Goal: Information Seeking & Learning: Learn about a topic

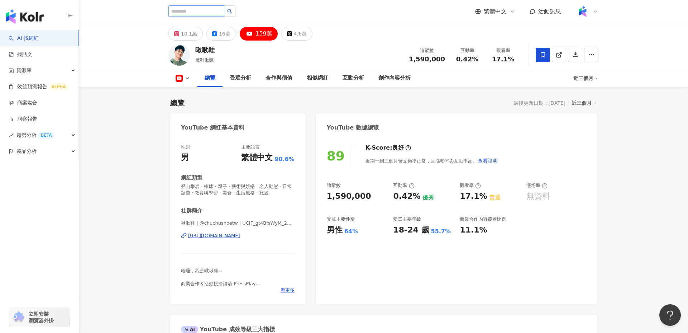
click at [200, 14] on input "search" at bounding box center [196, 10] width 56 height 11
type input "*"
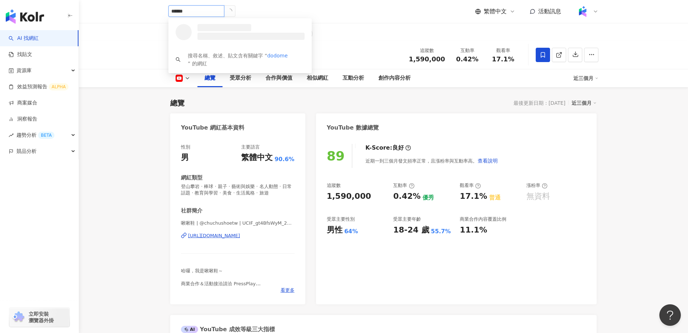
type input "*******"
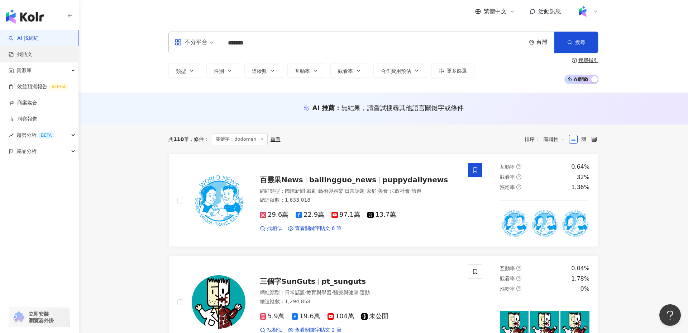
click at [32, 57] on link "找貼文" at bounding box center [21, 54] width 24 height 7
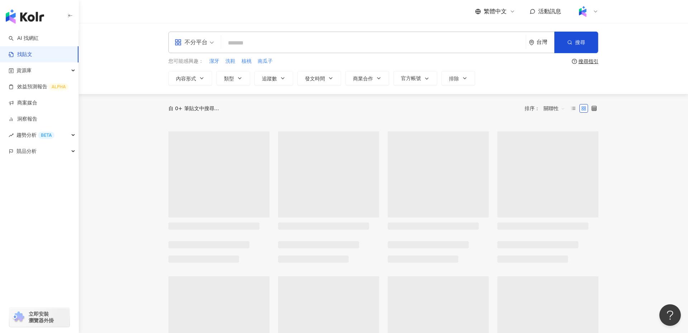
click at [280, 43] on input "search" at bounding box center [373, 42] width 299 height 15
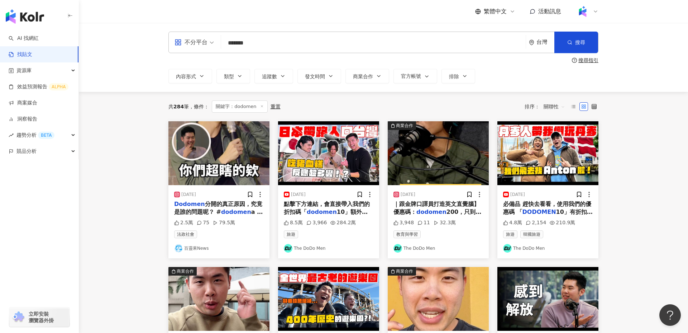
click at [311, 248] on link "The DoDo Men" at bounding box center [329, 248] width 90 height 9
drag, startPoint x: 274, startPoint y: 36, endPoint x: 233, endPoint y: 35, distance: 40.9
click at [233, 35] on input "*******" at bounding box center [373, 42] width 299 height 15
drag, startPoint x: 256, startPoint y: 42, endPoint x: 221, endPoint y: 42, distance: 34.8
click at [221, 42] on div "不分平台 dodomen ******* 台灣 搜尋" at bounding box center [383, 43] width 430 height 22
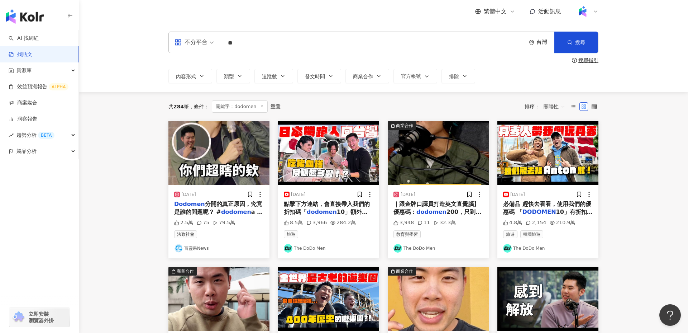
type input "*"
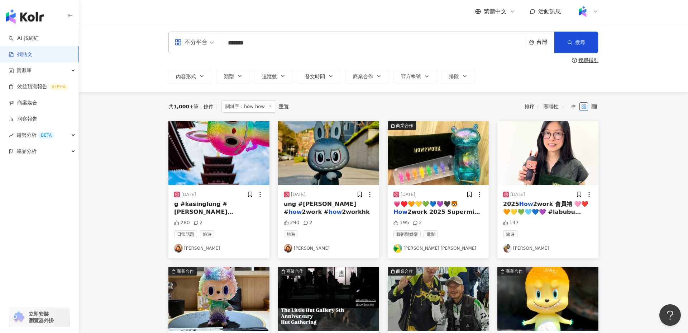
drag, startPoint x: 267, startPoint y: 44, endPoint x: 241, endPoint y: 44, distance: 26.5
click at [241, 44] on input "*******" at bounding box center [373, 42] width 299 height 15
type input "*******"
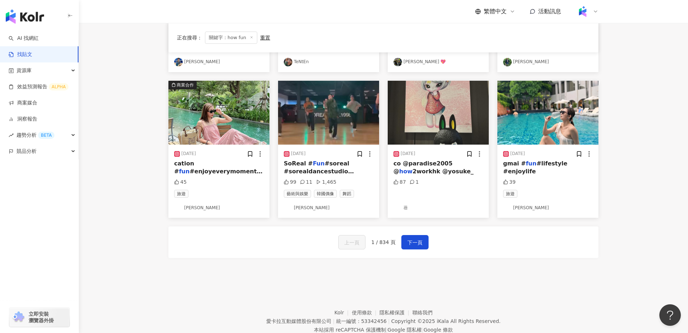
scroll to position [353, 0]
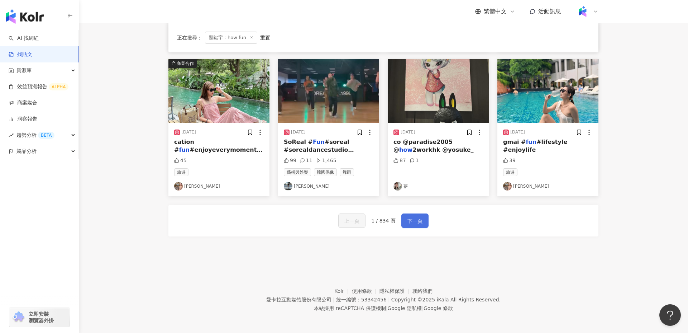
click at [410, 224] on button "下一頁" at bounding box center [414, 220] width 27 height 14
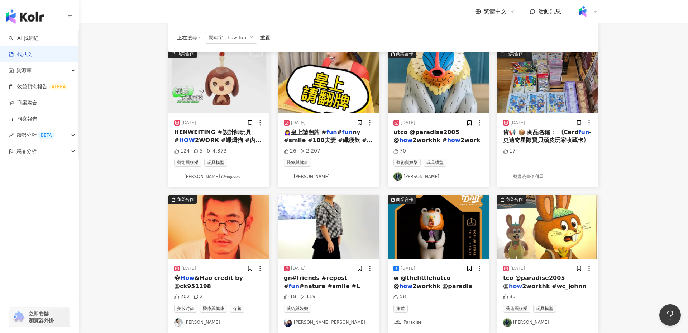
scroll to position [0, 0]
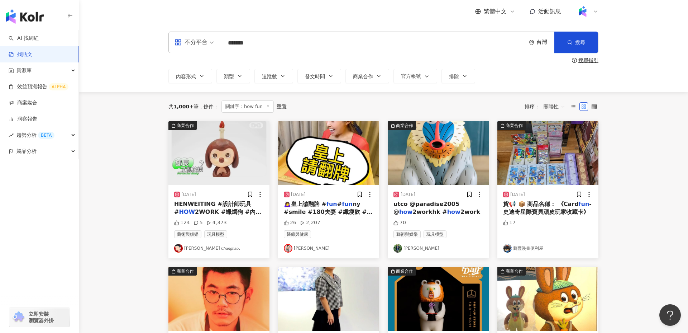
click at [195, 43] on div "不分平台" at bounding box center [191, 42] width 33 height 11
click at [103, 80] on div "不分平台 ******* 台灣 搜尋 searchOperator 插入語法 完全符合 "" 聯集 OR 交集 AND 排除 - 群組 {} 搜尋指引 內容形…" at bounding box center [383, 57] width 609 height 69
drag, startPoint x: 280, startPoint y: 42, endPoint x: 202, endPoint y: 42, distance: 77.1
click at [202, 42] on div "不分平台 how fun ******* 台灣 搜尋 searchOperator 插入語法 完全符合 "" 聯集 OR 交集 AND 排除 - 群組 {}" at bounding box center [383, 43] width 430 height 22
click at [39, 42] on link "AI 找網紅" at bounding box center [24, 38] width 30 height 7
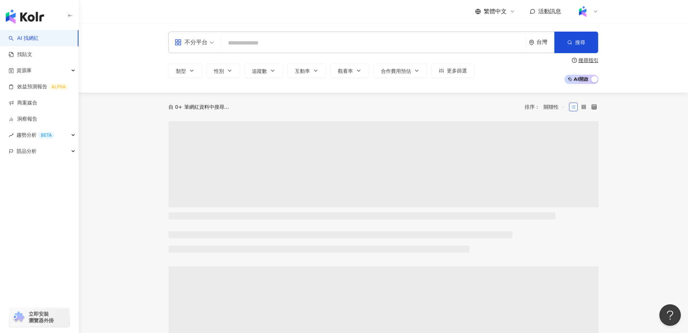
click at [282, 46] on input "search" at bounding box center [373, 43] width 299 height 14
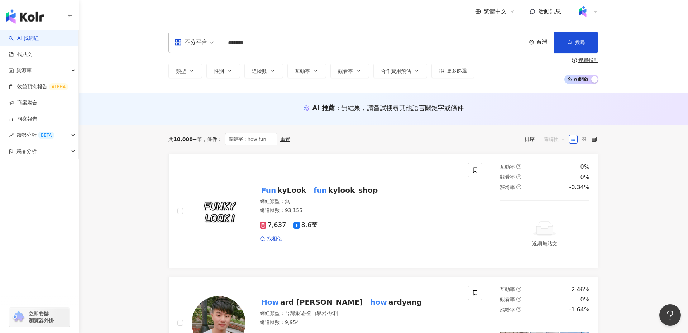
click at [556, 139] on span "關聯性" at bounding box center [555, 138] width 22 height 11
click at [558, 163] on div "追蹤數" at bounding box center [554, 166] width 18 height 8
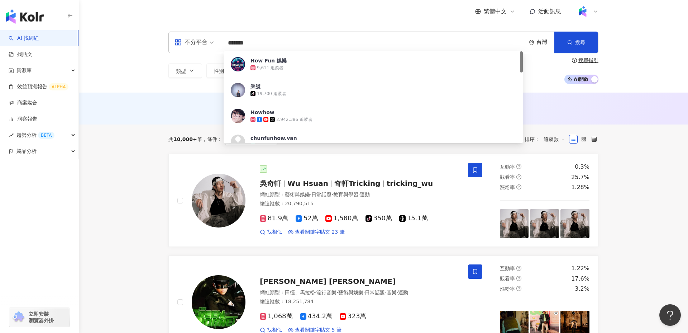
drag, startPoint x: 257, startPoint y: 42, endPoint x: 207, endPoint y: 37, distance: 49.7
click at [207, 37] on div "不分平台 ******* 台灣 搜尋 9b8aa2bd-f4f1-4805-aa31-4ef396caee07 How Fun 娛樂 9,611 追蹤者 乘號…" at bounding box center [383, 43] width 430 height 22
click at [244, 43] on input "*******" at bounding box center [373, 43] width 299 height 14
click at [240, 45] on input "*******" at bounding box center [373, 43] width 299 height 14
type input "******"
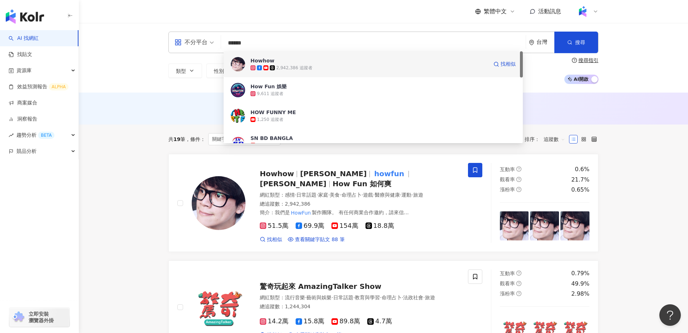
click at [258, 62] on div "Howhow" at bounding box center [263, 60] width 24 height 7
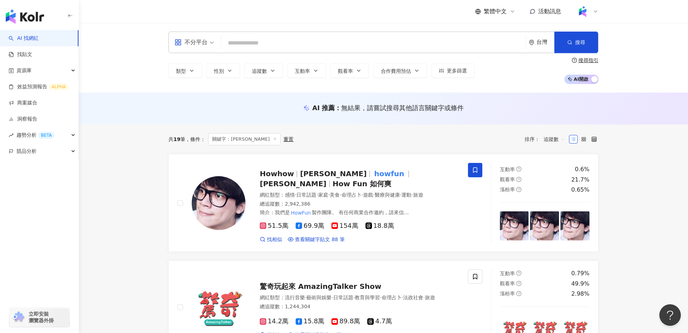
paste input "******"
type input "******"
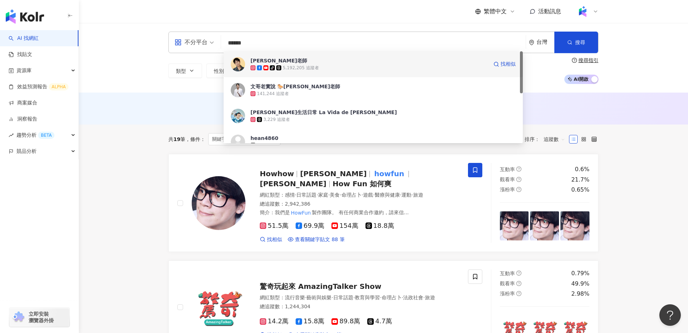
click at [323, 74] on div "Andy老師 tiktok-icon 5,192,205 追蹤者 找相似" at bounding box center [373, 64] width 299 height 26
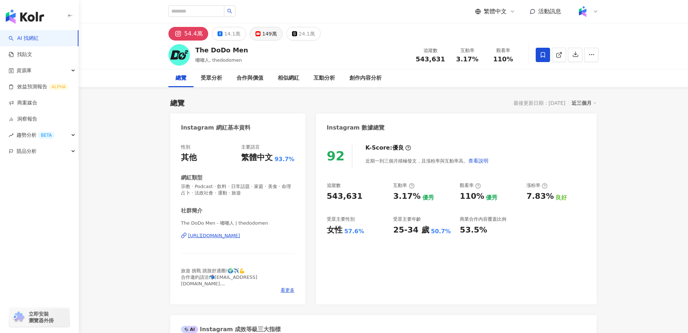
click at [263, 33] on div "149萬" at bounding box center [269, 34] width 15 height 10
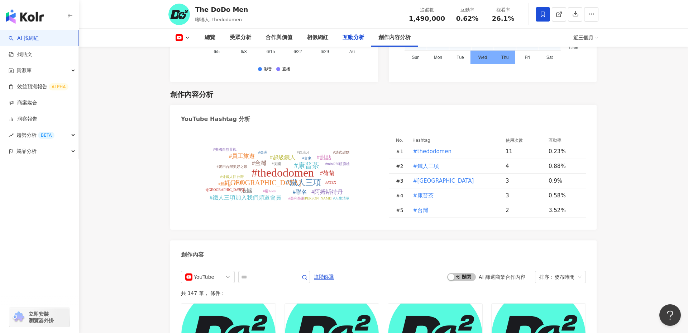
scroll to position [1786, 0]
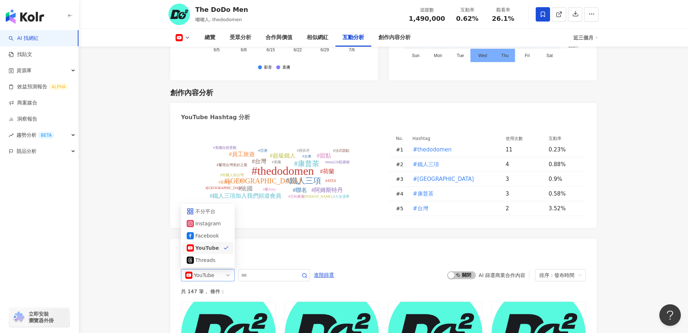
click at [218, 269] on span "YouTube" at bounding box center [207, 274] width 45 height 11
click at [210, 207] on div "不分平台" at bounding box center [206, 211] width 23 height 8
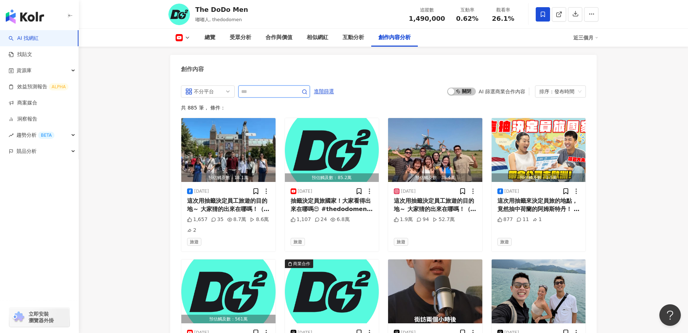
click at [259, 87] on input "text" at bounding box center [266, 91] width 50 height 9
type input "*"
type input "***"
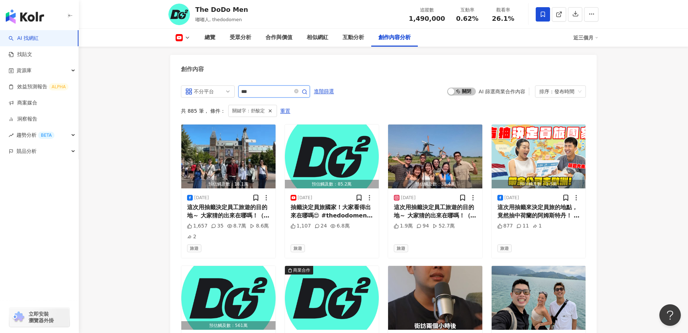
scroll to position [1966, 0]
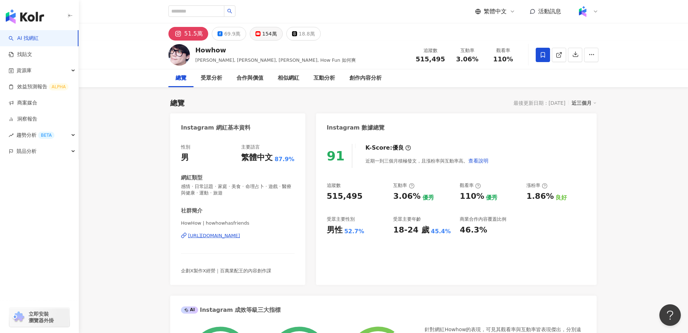
click at [267, 29] on div "154萬" at bounding box center [269, 34] width 15 height 10
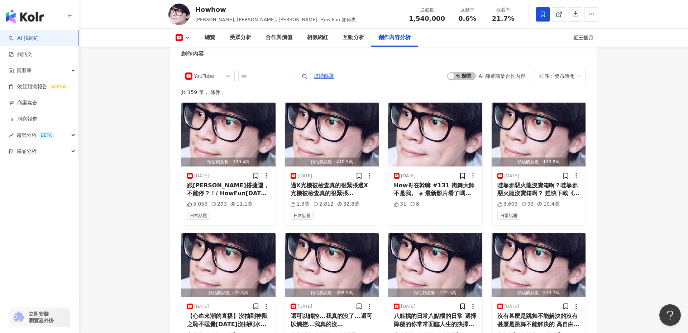
scroll to position [1950, 0]
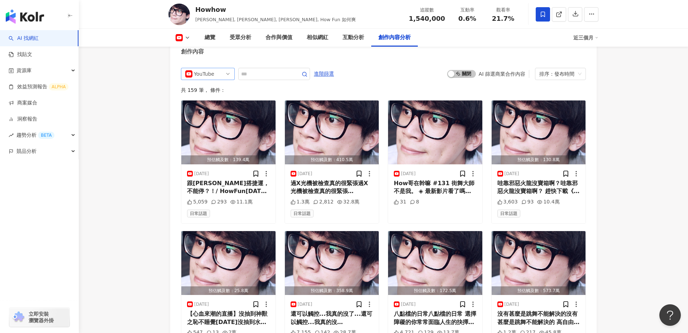
click at [215, 68] on div "YouTube" at bounding box center [205, 73] width 23 height 11
click at [214, 85] on div "不分平台" at bounding box center [206, 89] width 23 height 8
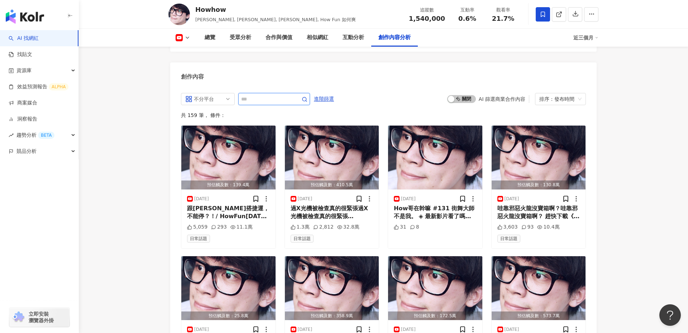
click at [259, 95] on input "text" at bounding box center [266, 99] width 50 height 9
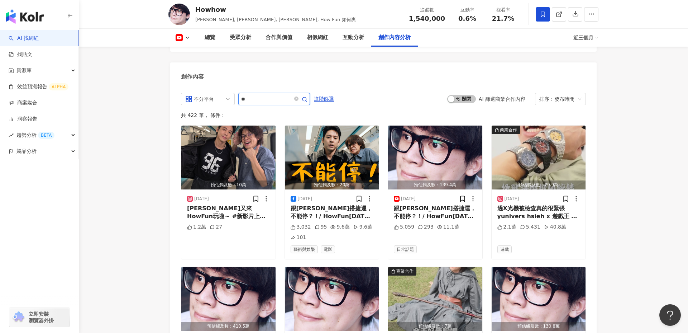
type input "*"
type input "**"
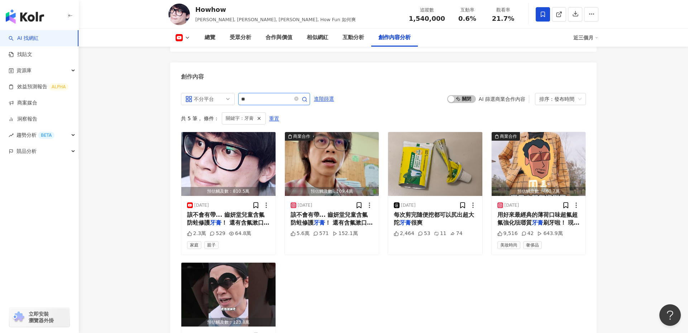
drag, startPoint x: 263, startPoint y: 82, endPoint x: 238, endPoint y: 82, distance: 25.4
click at [238, 93] on div "不分平台 all ig 不分平台 Instagram Facebook YouTube Threads **" at bounding box center [245, 99] width 129 height 12
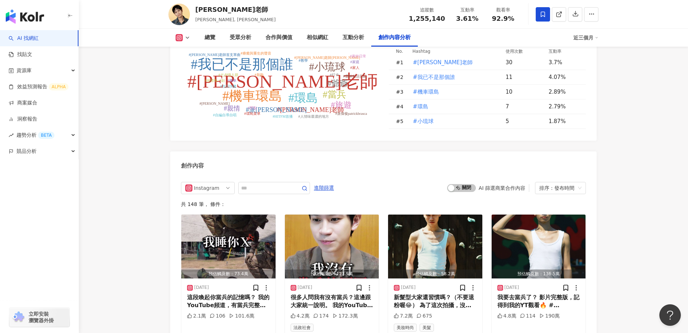
scroll to position [2069, 0]
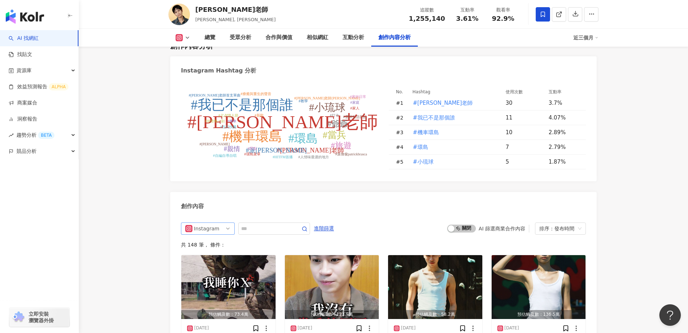
click at [210, 223] on div "Instagram" at bounding box center [205, 228] width 23 height 11
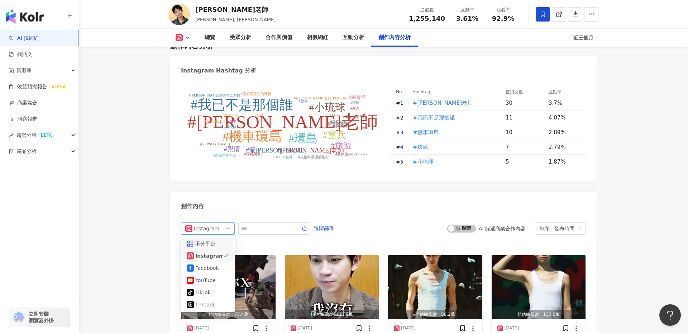
click at [211, 239] on div "不分平台" at bounding box center [206, 243] width 23 height 8
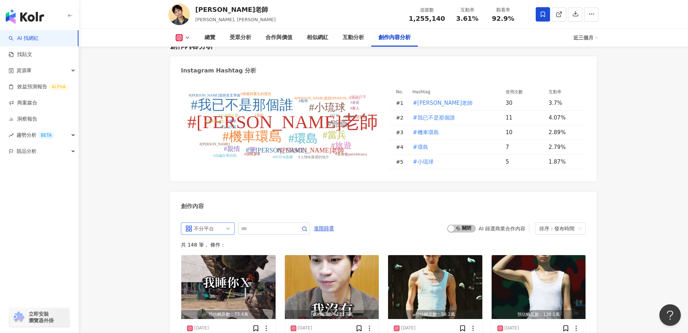
scroll to position [2196, 0]
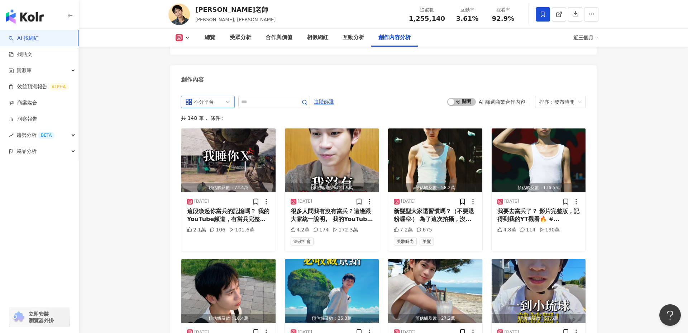
click at [261, 96] on div "all 不分平台 all ig 不分平台 Instagram Facebook YouTube tiktok-icon TikTok Threads 進階篩選…" at bounding box center [383, 304] width 405 height 417
click at [261, 97] on input "text" at bounding box center [266, 101] width 50 height 9
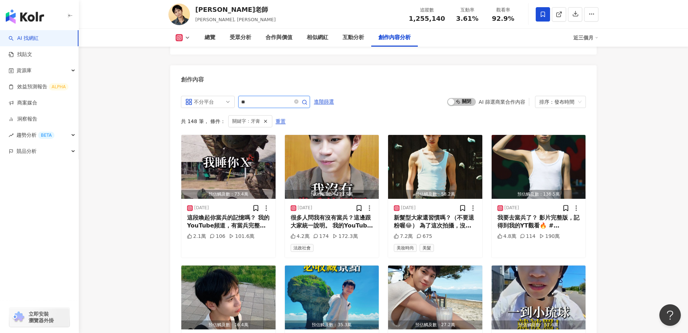
scroll to position [2119, 0]
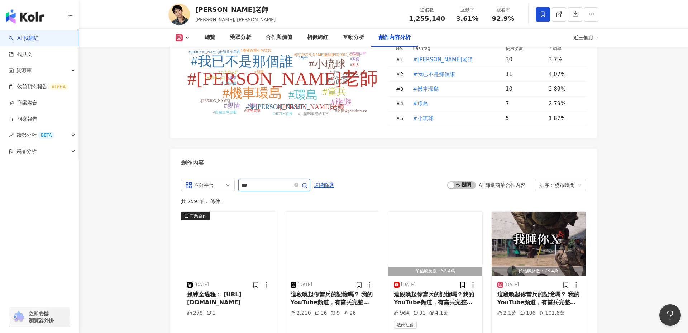
scroll to position [2196, 0]
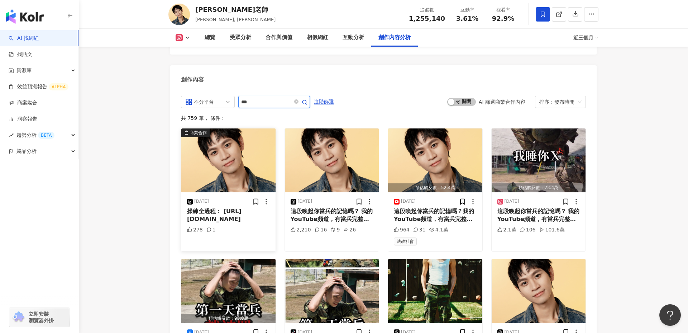
type input "***"
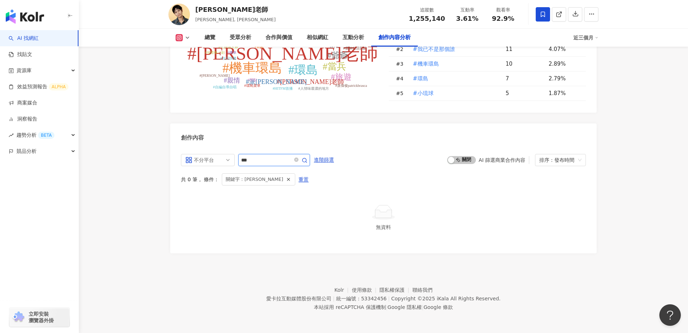
scroll to position [2119, 0]
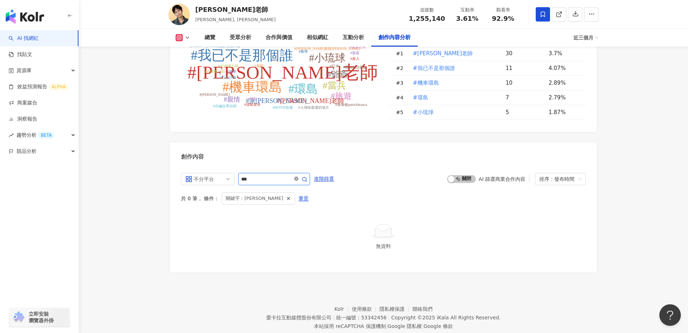
click at [298, 176] on icon "close-circle" at bounding box center [296, 178] width 4 height 4
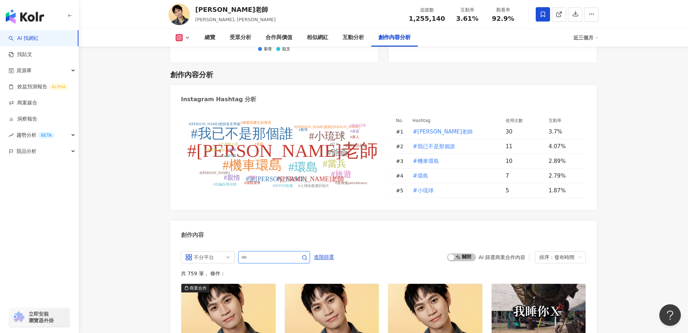
scroll to position [2039, 0]
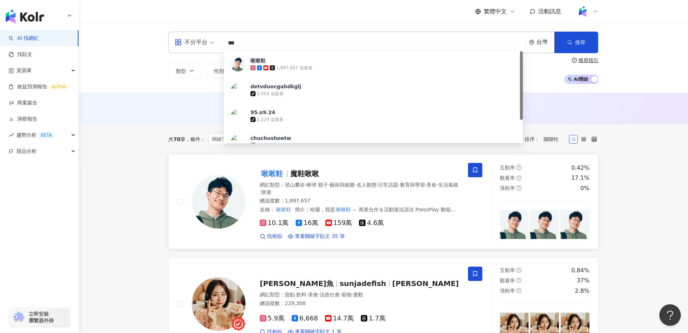
click at [221, 178] on img at bounding box center [219, 202] width 54 height 54
drag, startPoint x: 252, startPoint y: 42, endPoint x: 223, endPoint y: 45, distance: 28.4
click at [223, 45] on div "不分平台 *** 台灣 搜尋 2c4b960c-e4c3-4a51-b2fe-d5bc22cfea14 啾啾鞋 1,897,657 追蹤者 detvduocg…" at bounding box center [383, 43] width 430 height 22
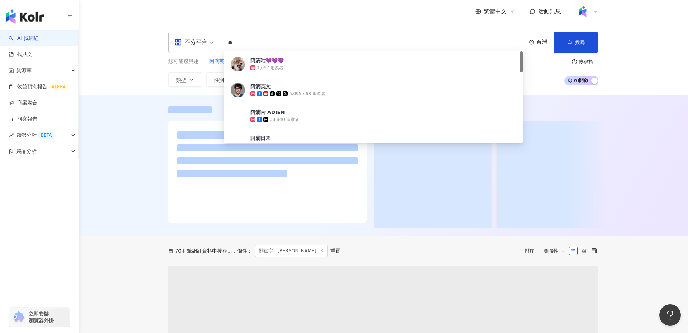
type input "**"
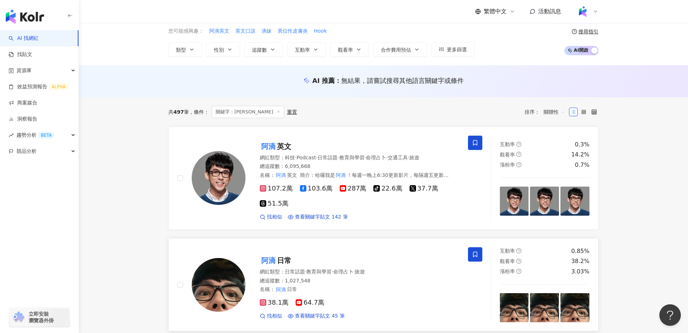
click at [278, 258] on span "日常" at bounding box center [284, 260] width 14 height 9
click at [281, 148] on span "英文" at bounding box center [284, 146] width 14 height 9
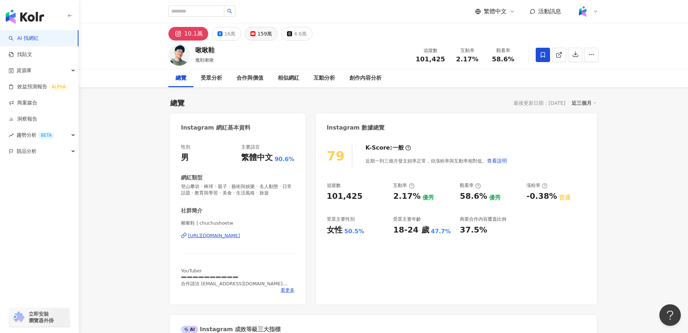
click at [245, 35] on button "159萬" at bounding box center [261, 34] width 33 height 14
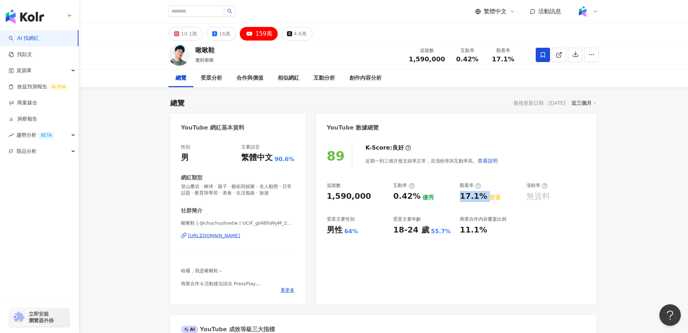
drag, startPoint x: 457, startPoint y: 194, endPoint x: 483, endPoint y: 194, distance: 25.8
click at [483, 194] on div "追蹤數 1,590,000 互動率 0.42% 優秀 觀看率 17.1% 普通 漲粉率 無資料 受眾主要性別 男性 64% 受眾主要年齡 18-24 歲 55…" at bounding box center [456, 208] width 259 height 53
copy div "17.1%"
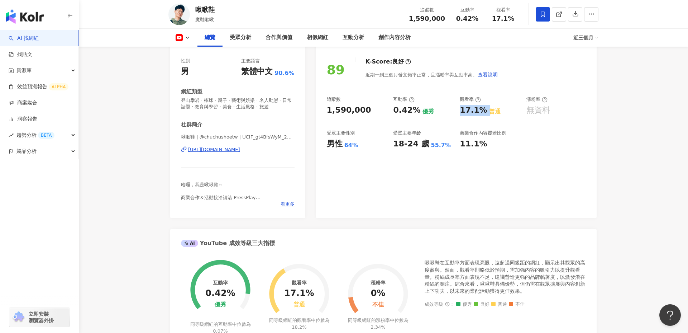
scroll to position [85, 0]
drag, startPoint x: 364, startPoint y: 114, endPoint x: 319, endPoint y: 111, distance: 44.9
click at [319, 111] on div "89 K-Score : 良好 近期一到三個月發文頻率正常，且漲粉率與互動率高。 查看說明 追蹤數 1,590,000 互動率 0.42% 優秀 觀看率 17…" at bounding box center [456, 134] width 281 height 167
copy div "1,590,000"
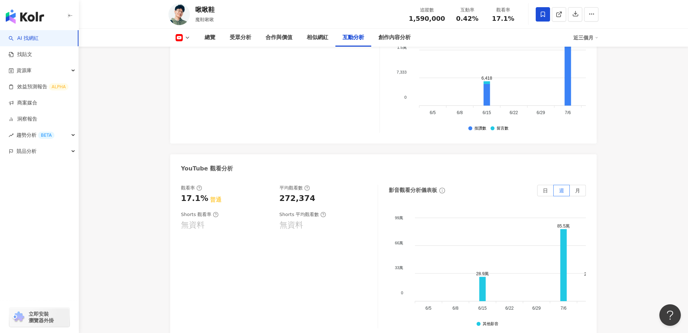
scroll to position [1249, 0]
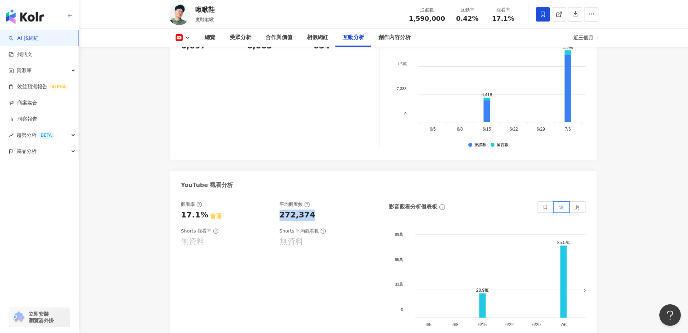
drag, startPoint x: 311, startPoint y: 181, endPoint x: 279, endPoint y: 182, distance: 32.3
click at [279, 201] on div "觀看率 17.1% 普通 平均觀看數 272,374" at bounding box center [276, 210] width 190 height 19
copy div "272,374"
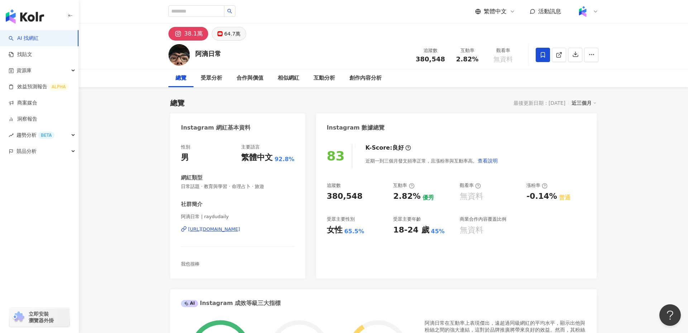
click at [230, 37] on div "64.7萬" at bounding box center [232, 34] width 16 height 10
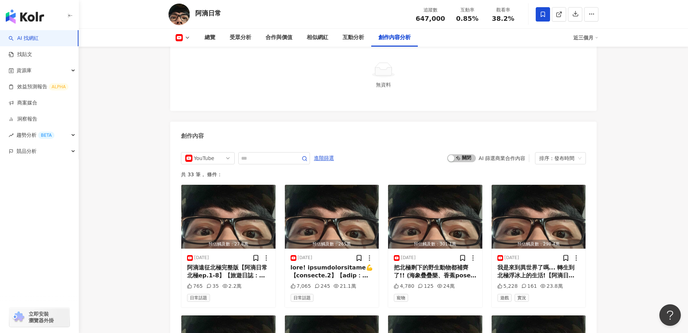
scroll to position [1742, 0]
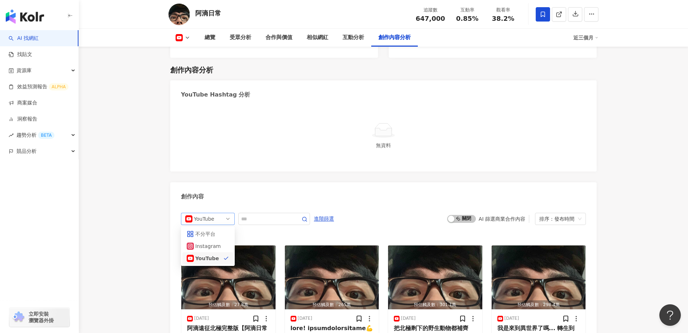
click at [216, 213] on div "YouTube" at bounding box center [205, 218] width 23 height 11
click at [213, 230] on div "不分平台" at bounding box center [206, 234] width 23 height 8
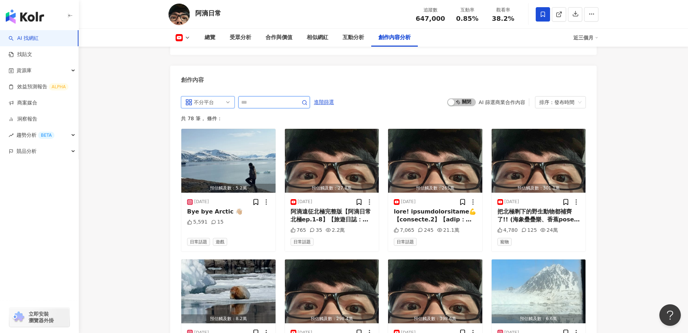
click at [262, 98] on input "text" at bounding box center [266, 102] width 50 height 9
type input "**"
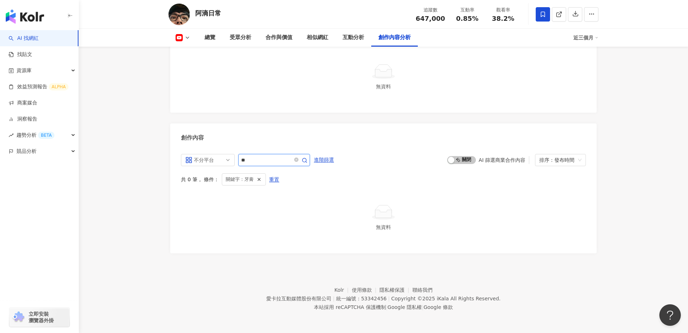
scroll to position [1782, 0]
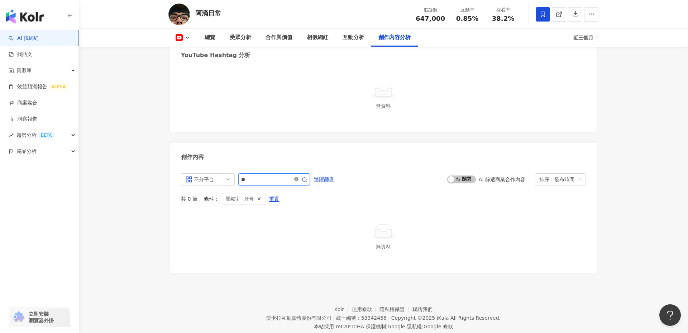
click at [298, 177] on icon "close-circle" at bounding box center [296, 179] width 4 height 4
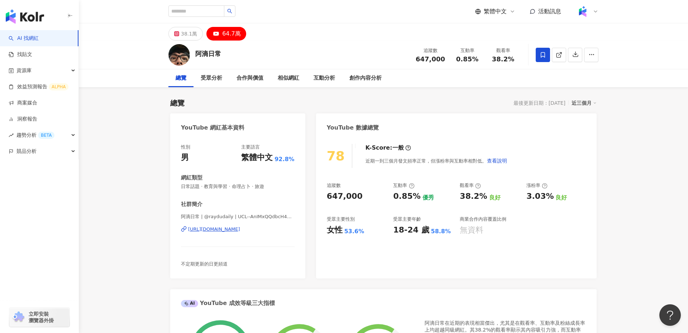
click at [354, 195] on div "647,000" at bounding box center [345, 196] width 36 height 11
drag, startPoint x: 359, startPoint y: 196, endPoint x: 321, endPoint y: 196, distance: 38.3
click at [321, 196] on div "78 K-Score : 一般 近期一到三個月發文頻率正常，但漲粉率與互動率相對低。 查看說明 追蹤數 647,000 互動率 0.85% 優秀 觀看率 38…" at bounding box center [456, 208] width 281 height 142
copy div "647,000"
click at [240, 228] on div "https://www.youtube.com/channel/UCL--AnIMxQQdbcH4ESEK0Iw" at bounding box center [214, 229] width 52 height 6
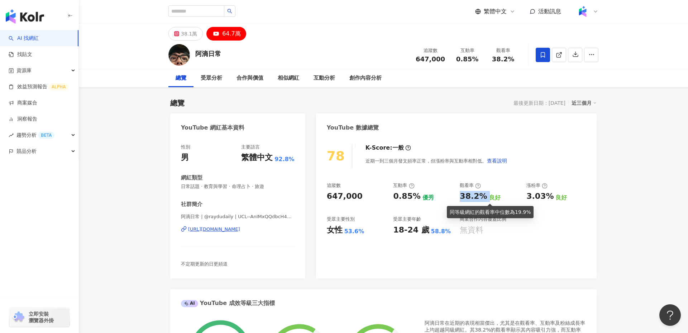
drag, startPoint x: 457, startPoint y: 196, endPoint x: 485, endPoint y: 197, distance: 27.6
click at [485, 197] on div "追蹤數 647,000 互動率 0.85% 優秀 觀看率 38.2% 良好 漲粉率 3.03% 良好 受眾主要性別 女性 53.6% 受眾主要年齡 18-24…" at bounding box center [456, 208] width 259 height 53
copy div "38.2%"
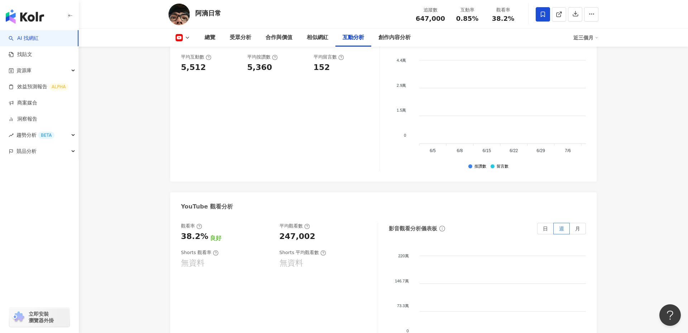
scroll to position [1240, 0]
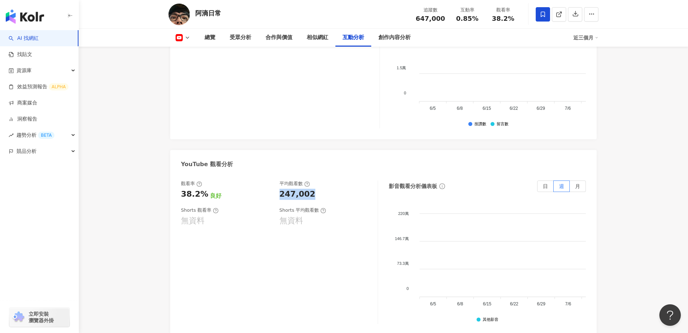
drag, startPoint x: 278, startPoint y: 177, endPoint x: 321, endPoint y: 177, distance: 42.3
click at [321, 180] on div "觀看率 38.2% 良好 平均觀看數 247,002" at bounding box center [276, 189] width 190 height 19
copy div "247,002"
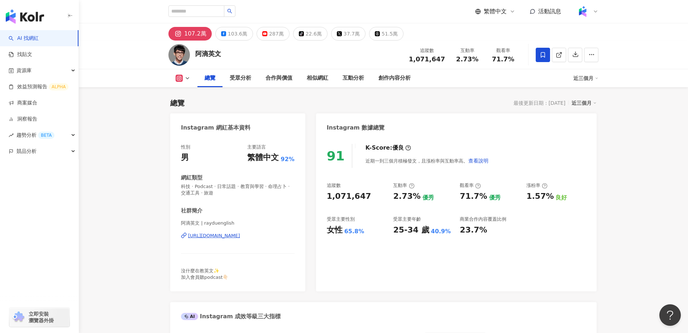
scroll to position [185, 0]
